Goal: Task Accomplishment & Management: Manage account settings

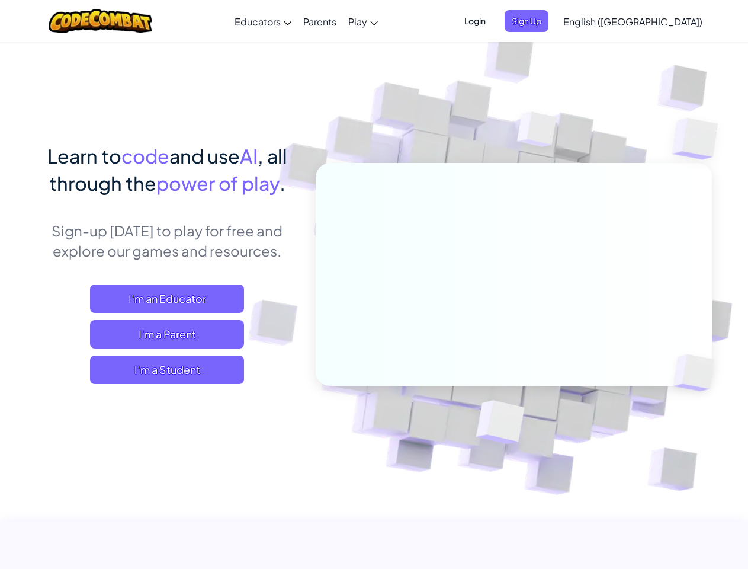
click at [493, 21] on span "Login" at bounding box center [475, 21] width 36 height 22
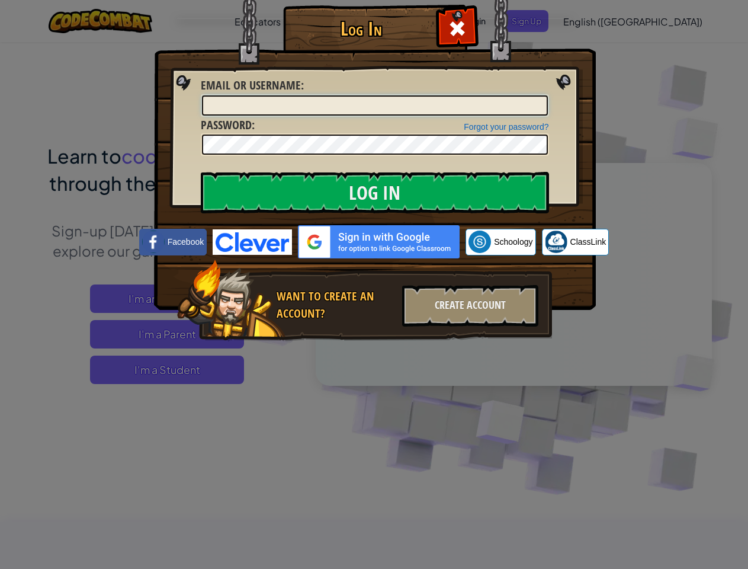
click at [546, 95] on input "Email or Username :" at bounding box center [375, 105] width 346 height 20
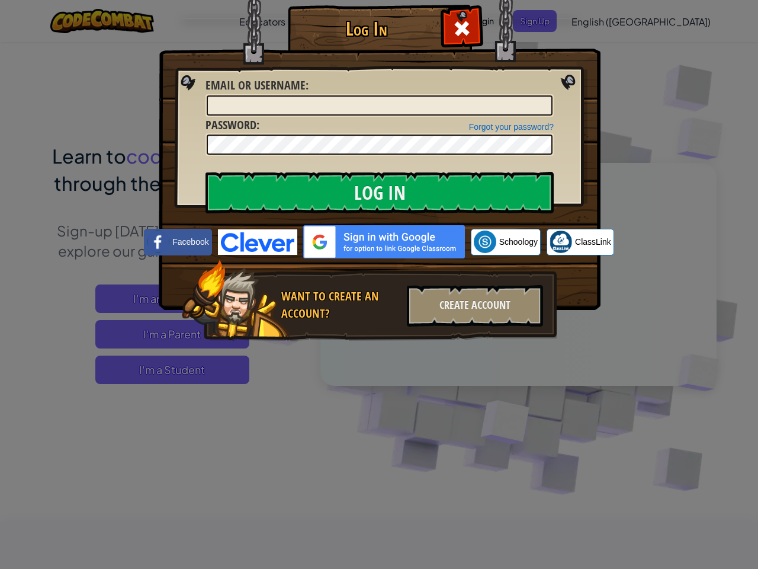
click at [599, 21] on div "Log In Unknown Error Email or Username : Forgot your password? Password : Log I…" at bounding box center [379, 284] width 758 height 569
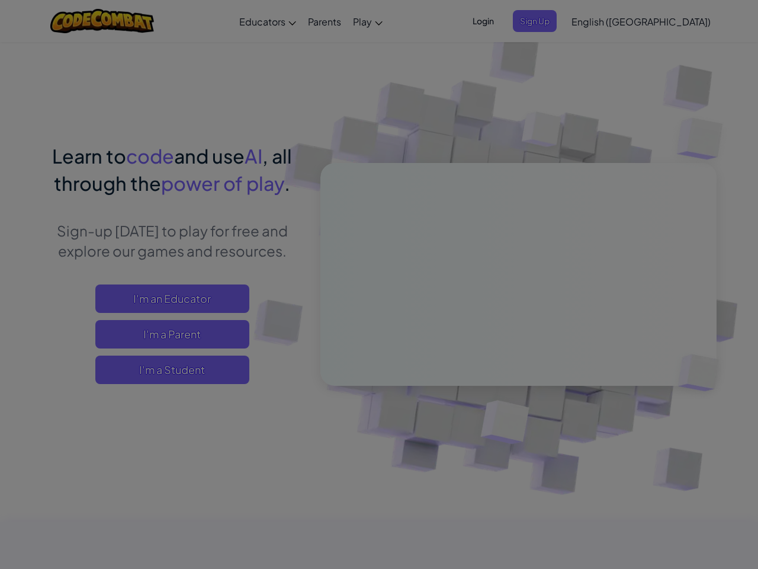
click at [599, 21] on div "Log In Unknown Error Email or Username : Forgot your password? Password : Log I…" at bounding box center [379, 284] width 758 height 569
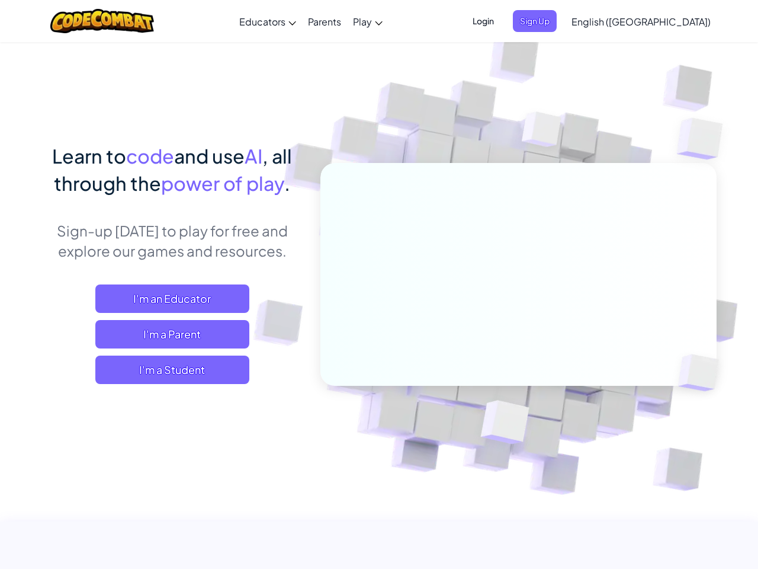
click at [662, 21] on div at bounding box center [379, 284] width 758 height 569
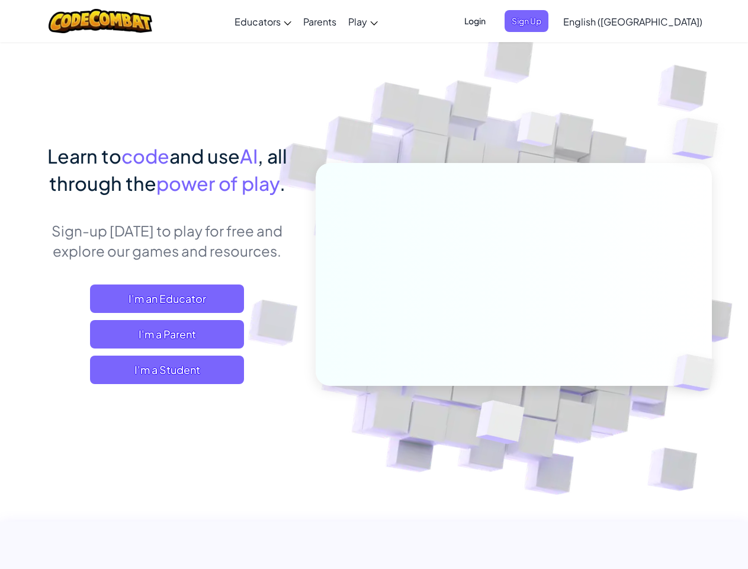
click at [167, 370] on span "I'm a Student" at bounding box center [167, 369] width 154 height 28
